Goal: Task Accomplishment & Management: Manage account settings

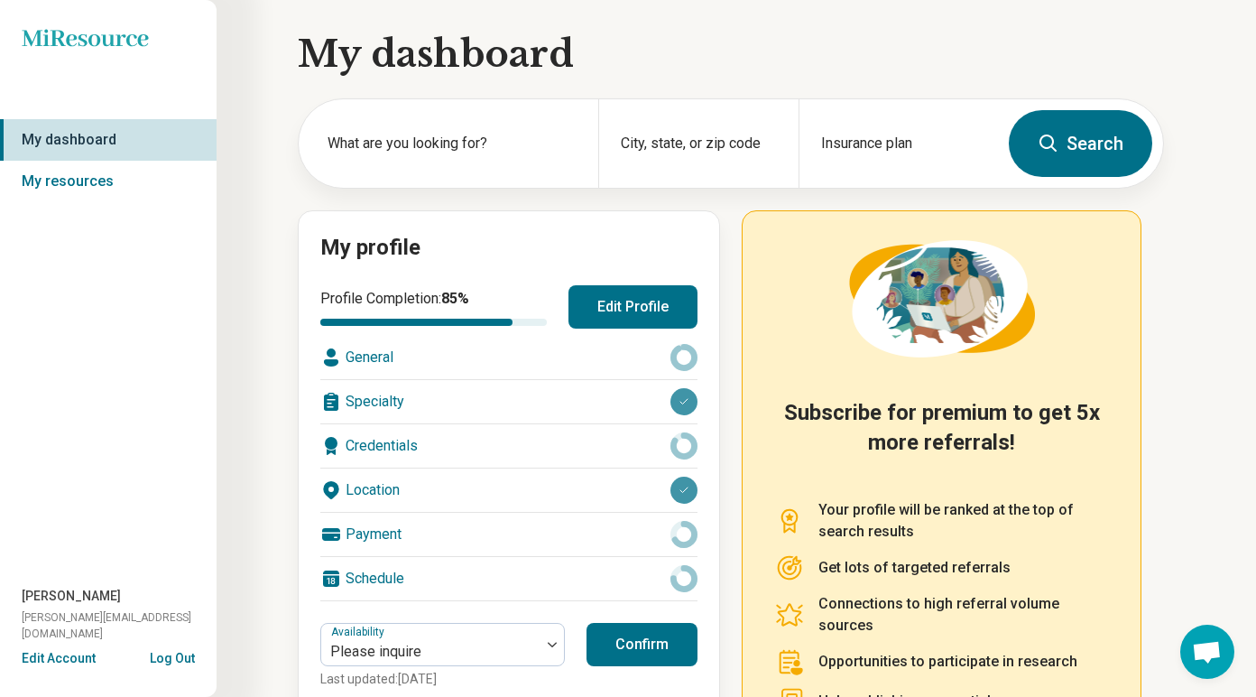
click at [650, 319] on button "Edit Profile" at bounding box center [632, 306] width 129 height 43
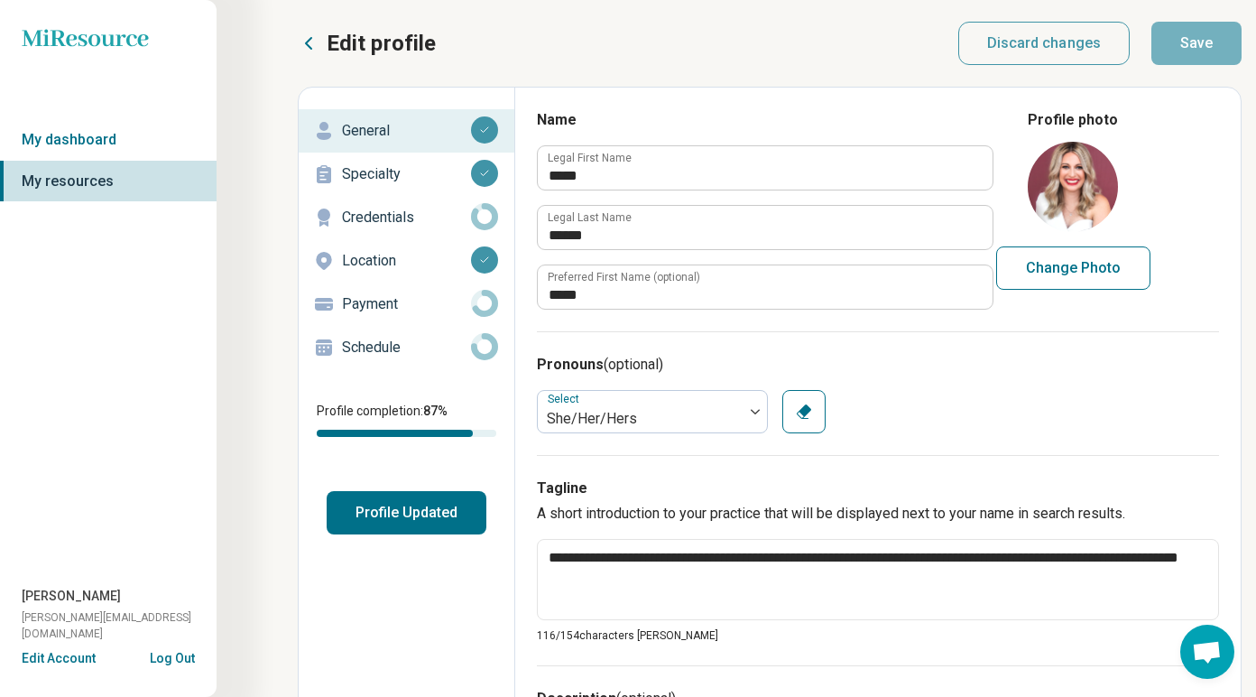
click at [374, 212] on p "Credentials" at bounding box center [406, 218] width 129 height 22
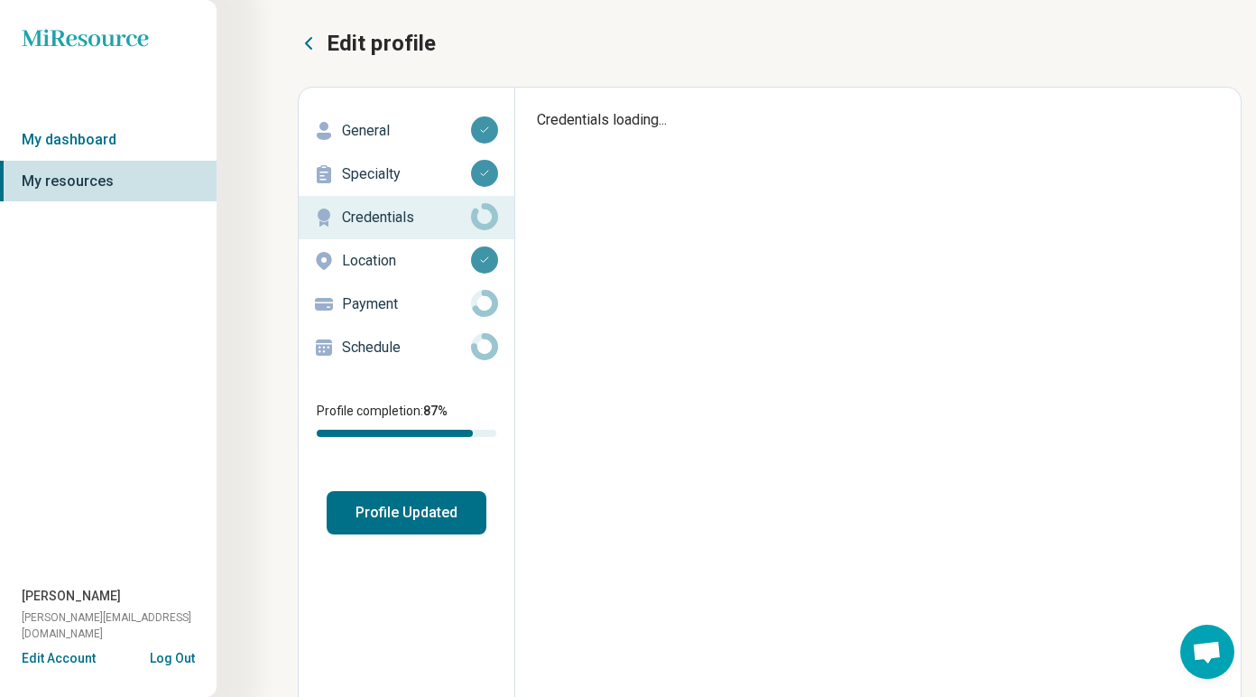
type textarea "*"
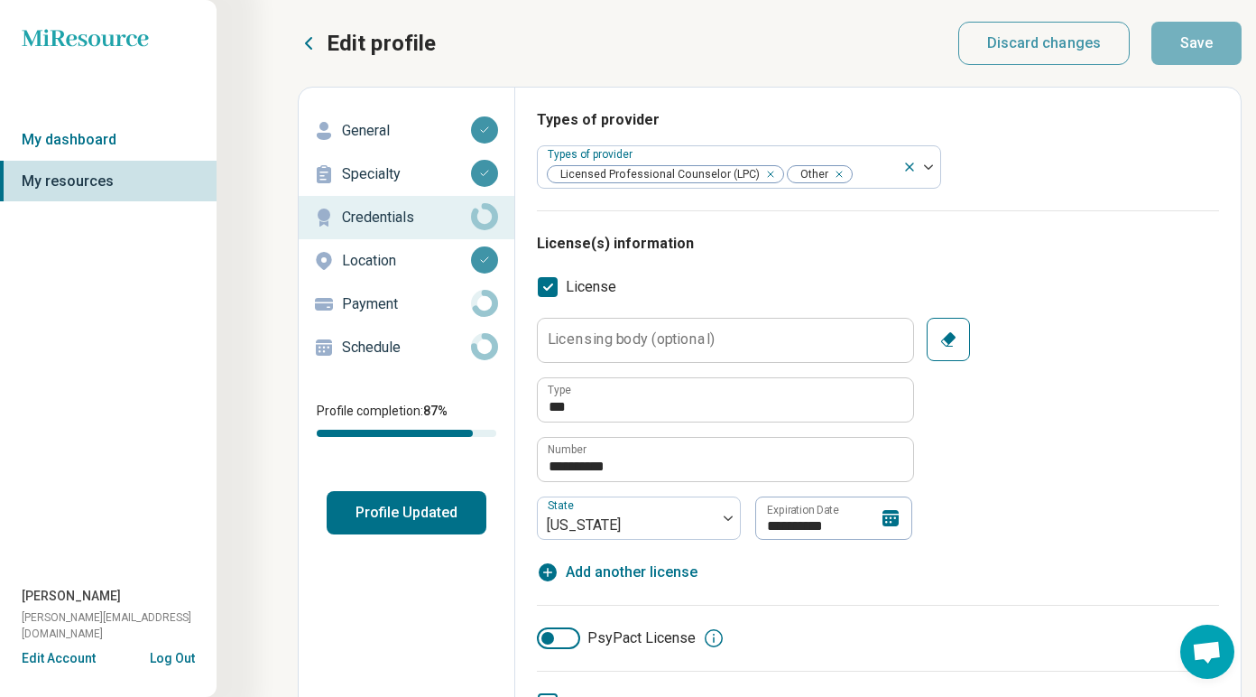
click at [402, 264] on p "Location" at bounding box center [406, 261] width 129 height 22
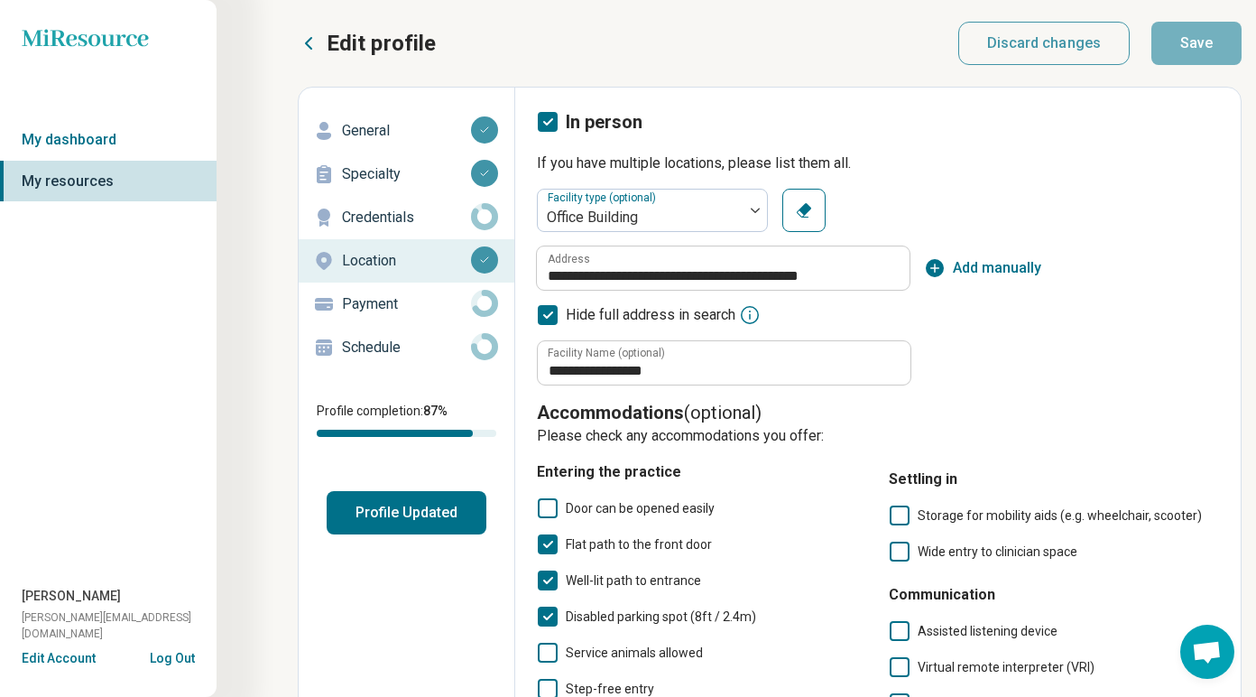
click at [378, 311] on p "Payment" at bounding box center [406, 304] width 129 height 22
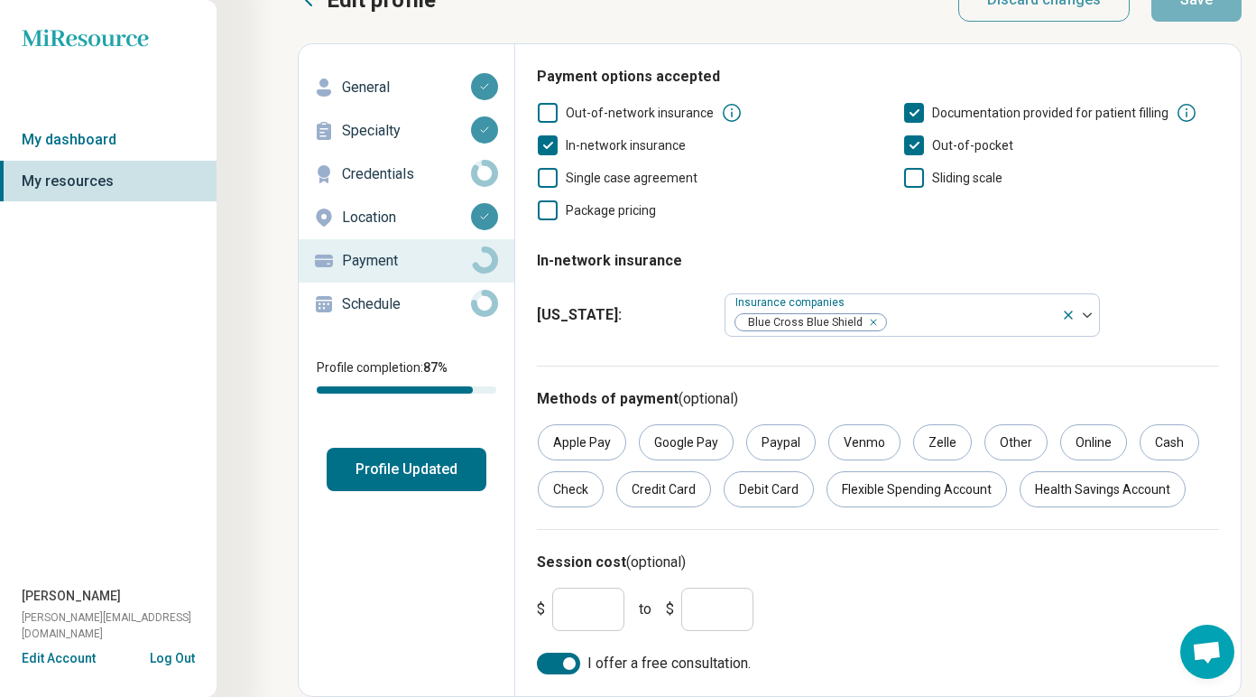
scroll to position [43, 0]
click at [568, 662] on div at bounding box center [569, 663] width 13 height 13
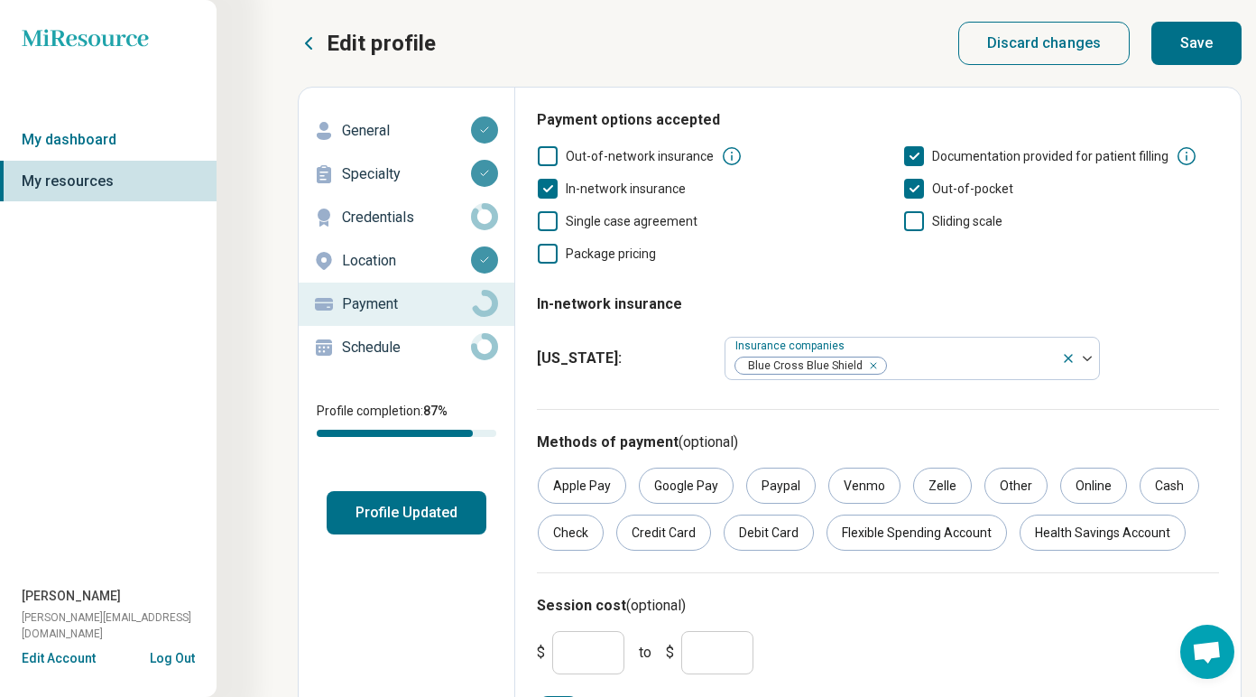
scroll to position [0, 0]
click at [1191, 30] on button "Save" at bounding box center [1196, 43] width 90 height 43
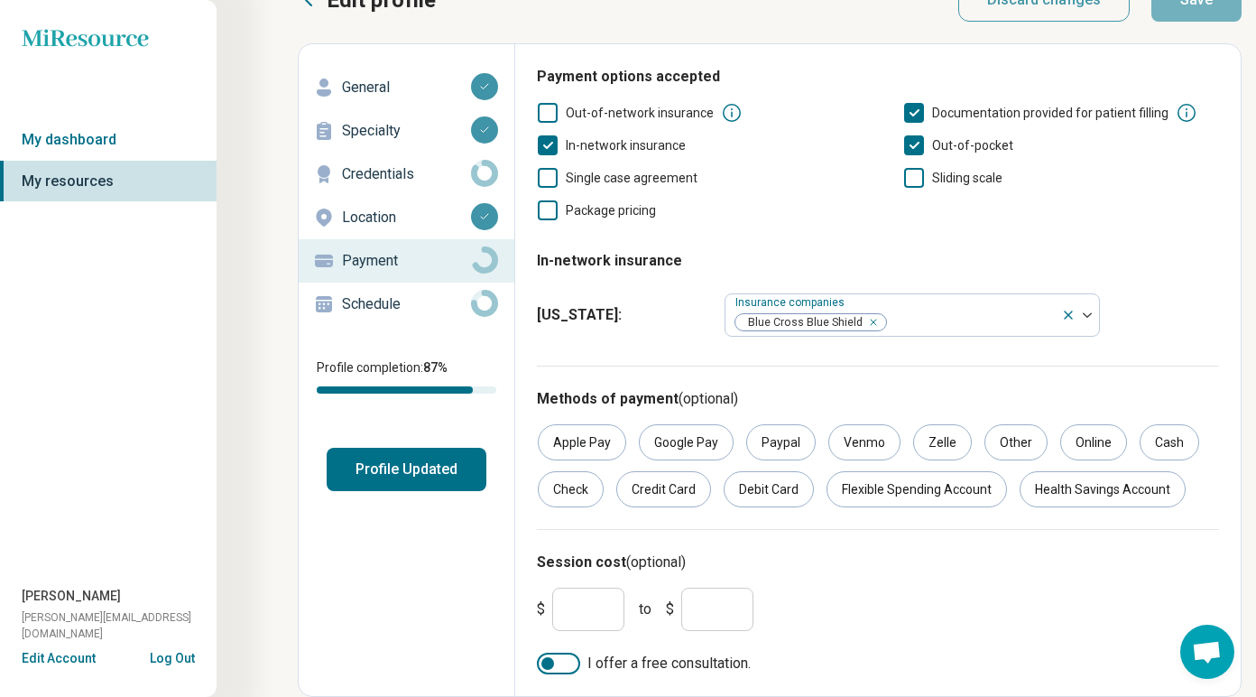
scroll to position [43, 0]
click at [401, 300] on p "Schedule" at bounding box center [406, 304] width 129 height 22
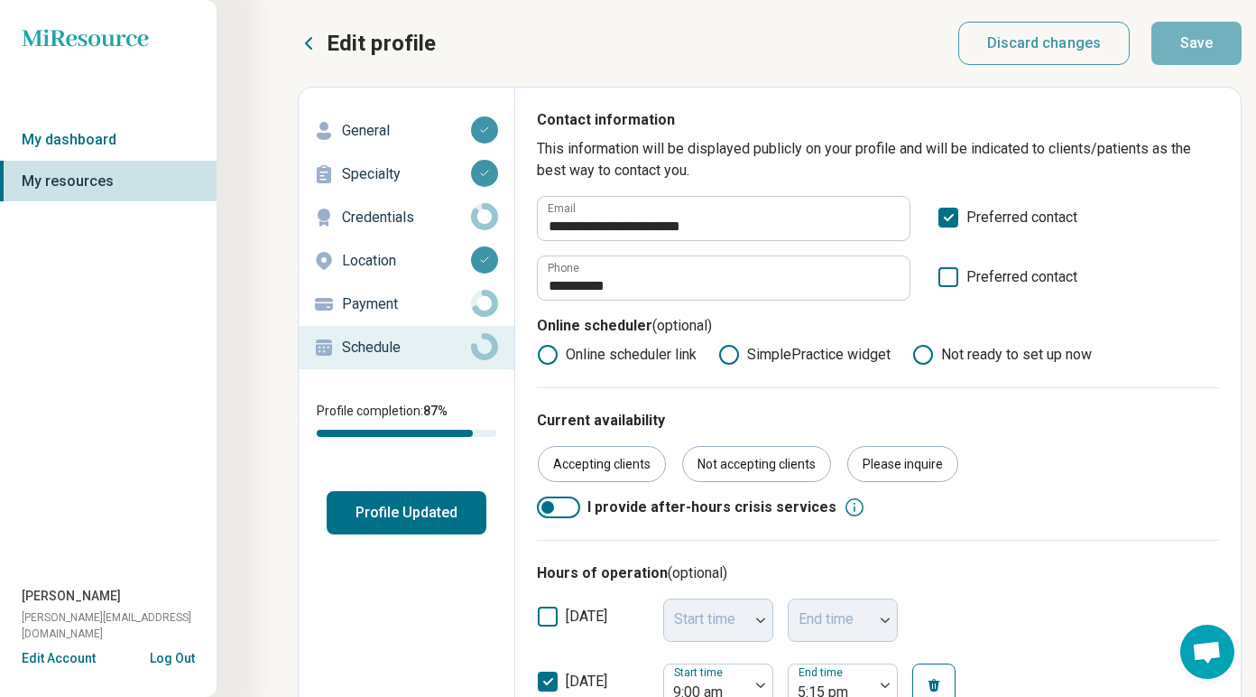
click at [712, 57] on div "Edit profile Discard changes Save" at bounding box center [770, 43] width 944 height 43
click at [125, 134] on link "My dashboard" at bounding box center [108, 140] width 217 height 42
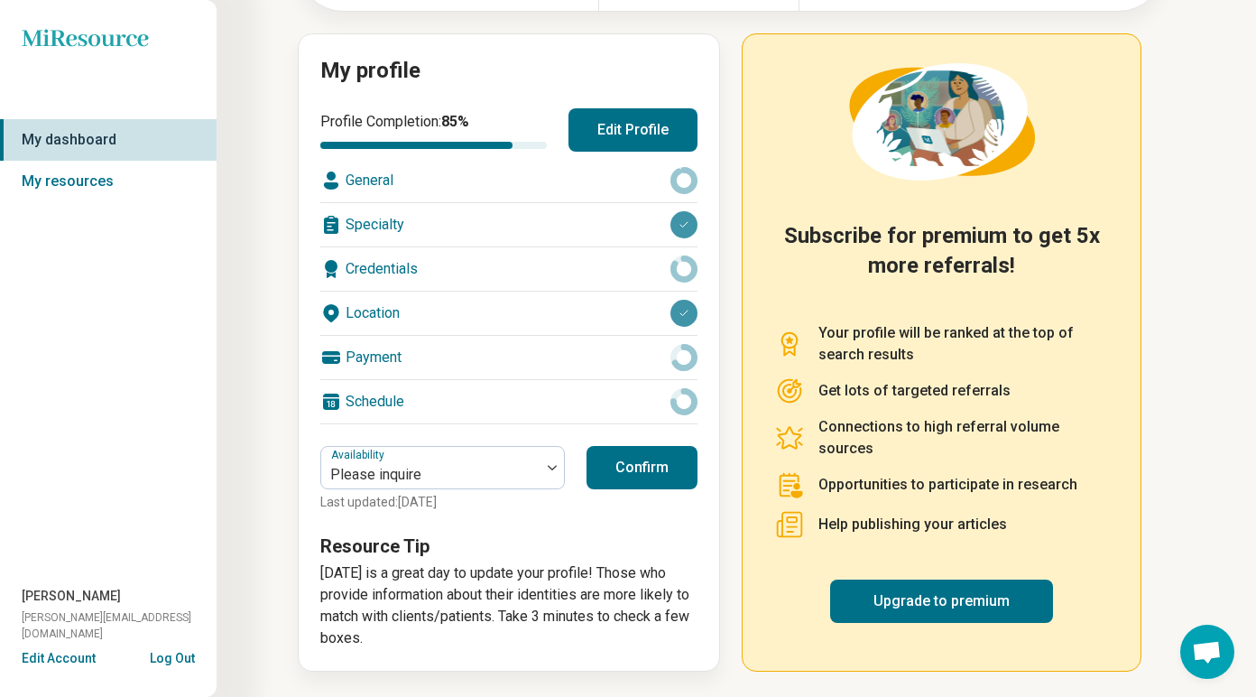
scroll to position [176, 0]
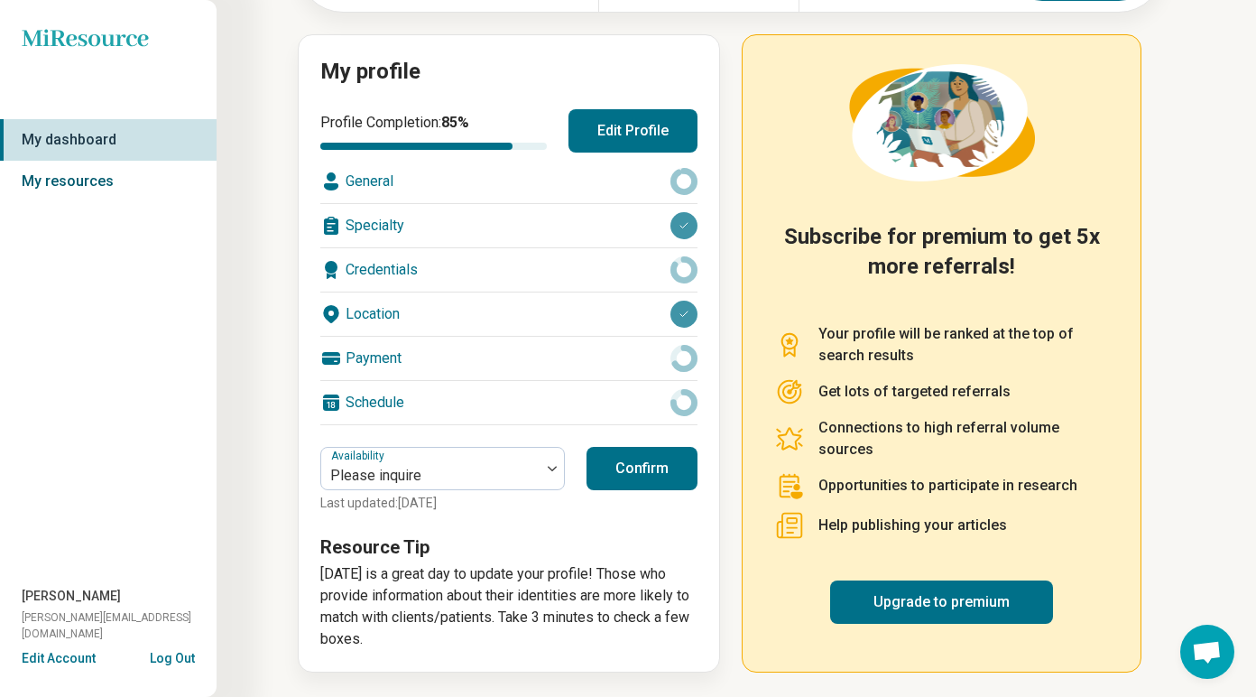
click at [117, 180] on link "My resources" at bounding box center [108, 182] width 217 height 42
